Goal: Transaction & Acquisition: Purchase product/service

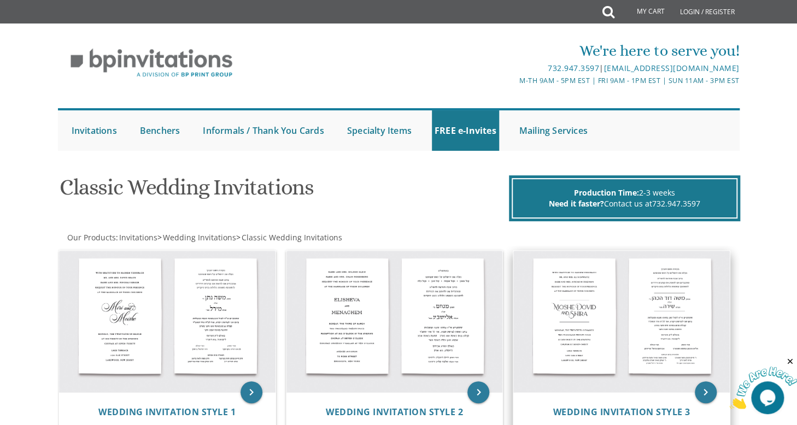
click at [604, 308] on img at bounding box center [621, 322] width 216 height 142
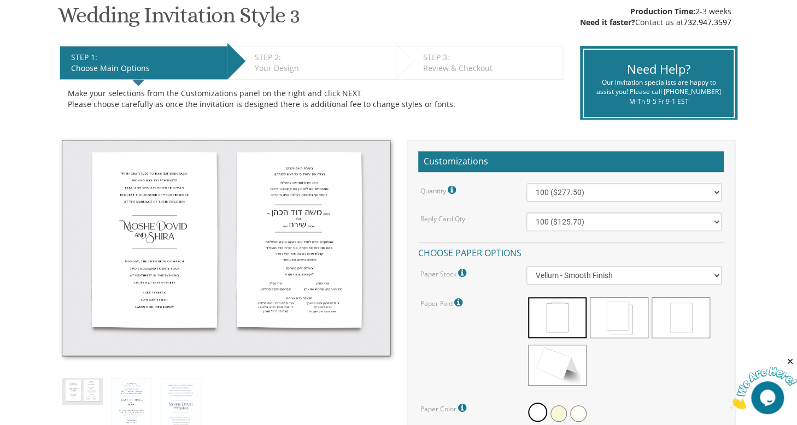
scroll to position [191, 0]
